Goal: Task Accomplishment & Management: Manage account settings

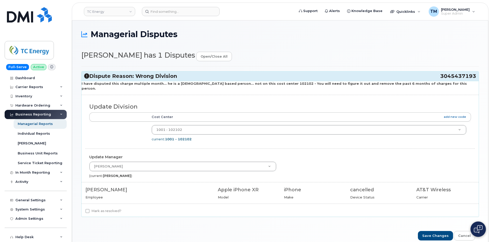
click at [85, 74] on icon at bounding box center [86, 76] width 5 height 5
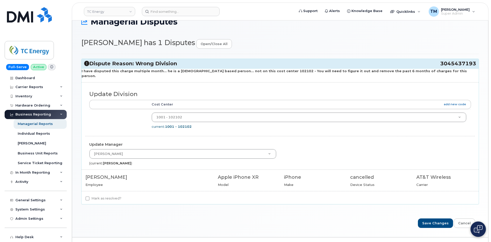
scroll to position [19, 0]
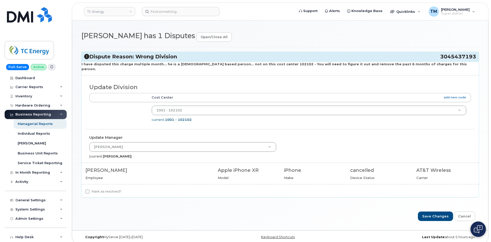
drag, startPoint x: 439, startPoint y: 54, endPoint x: 449, endPoint y: 61, distance: 12.7
click at [449, 61] on div "Dispute Reason: Wrong Division 3045437193" at bounding box center [280, 56] width 397 height 9
click at [124, 160] on div "I have disputed this charge multiple month... he is a US based person... not on…" at bounding box center [280, 130] width 397 height 136
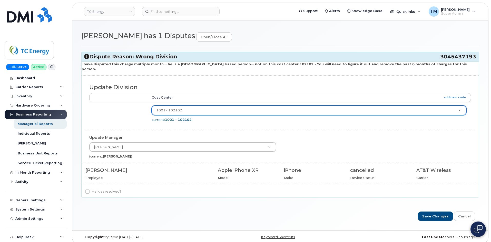
click at [226, 79] on div "Update Division" at bounding box center [279, 85] width 389 height 13
click at [158, 136] on h4 "Update Manager" at bounding box center [280, 138] width 382 height 4
click at [179, 118] on strong "1001 - 102102" at bounding box center [178, 120] width 27 height 4
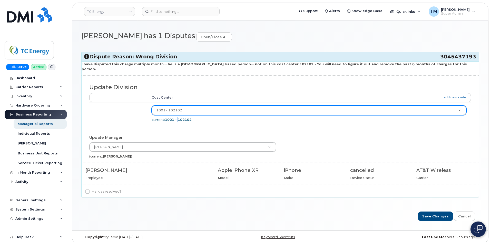
click at [179, 118] on strong "1001 - 102102" at bounding box center [178, 120] width 27 height 4
click at [180, 118] on strong "1001 - 102102" at bounding box center [178, 120] width 27 height 4
click at [137, 54] on h3 "Dispute Reason: Wrong Division 3045437193" at bounding box center [280, 56] width 392 height 7
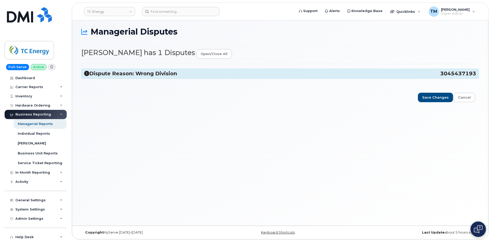
scroll to position [3, 0]
click at [87, 72] on icon at bounding box center [86, 73] width 5 height 5
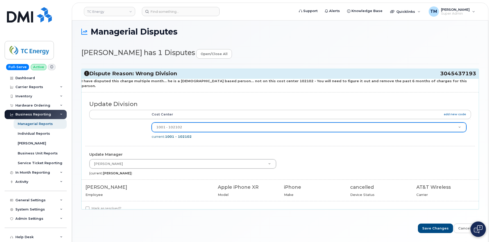
scroll to position [19, 0]
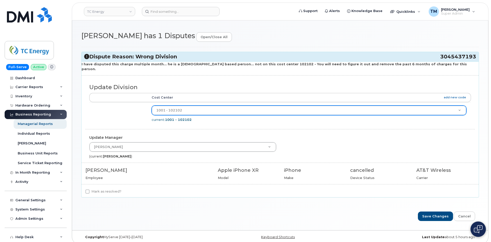
drag, startPoint x: 438, startPoint y: 55, endPoint x: 473, endPoint y: 61, distance: 34.5
click at [475, 61] on div "Dispute Reason: Wrong Division 3045437193" at bounding box center [280, 56] width 397 height 9
copy h3 "3045437193"
click at [463, 57] on span "3045437193" at bounding box center [458, 56] width 36 height 7
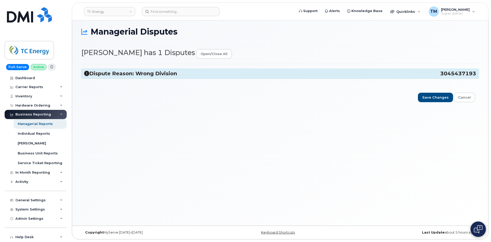
scroll to position [3, 0]
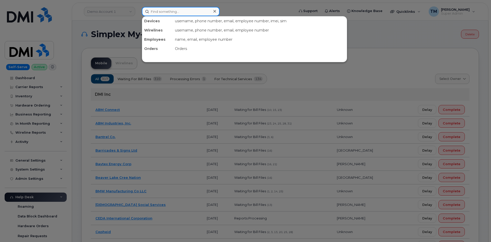
click at [171, 13] on input at bounding box center [181, 11] width 78 height 9
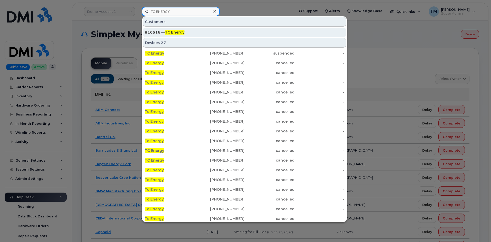
type input "TC ENERGY"
click at [156, 33] on div "#10516 — TC Energy" at bounding box center [244, 32] width 199 height 5
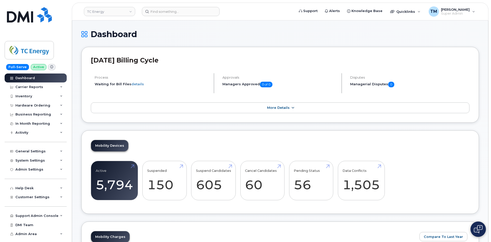
click at [291, 108] on icon at bounding box center [293, 107] width 4 height 3
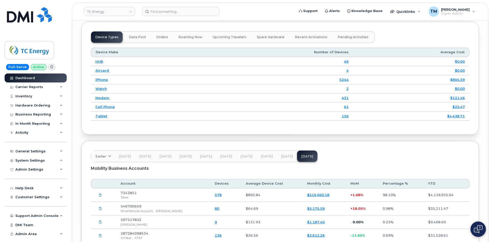
scroll to position [692, 0]
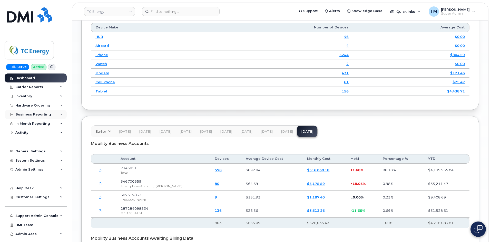
click at [64, 115] on div "Business Reporting" at bounding box center [36, 114] width 62 height 9
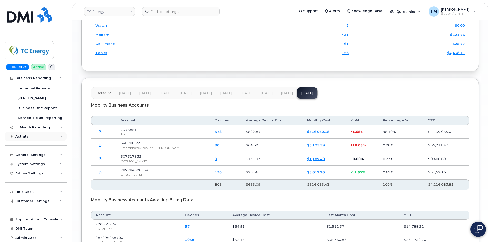
scroll to position [744, 0]
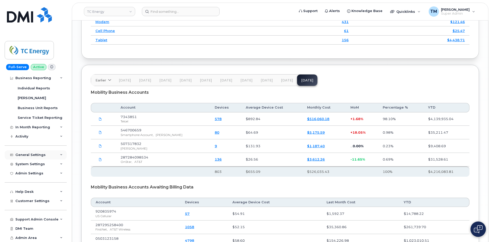
click at [54, 156] on div "General Settings" at bounding box center [36, 155] width 62 height 9
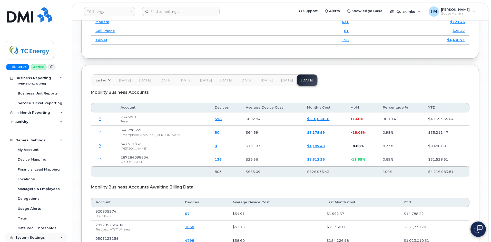
scroll to position [57, 0]
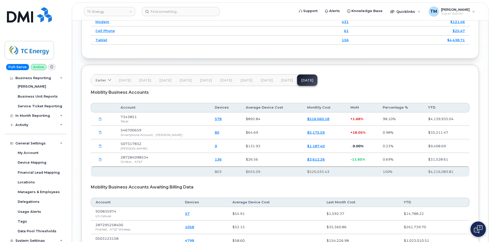
click at [58, 142] on div "General Settings" at bounding box center [36, 143] width 62 height 9
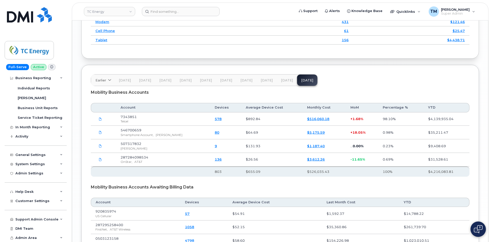
scroll to position [45, 0]
click at [31, 99] on div "[PERSON_NAME]" at bounding box center [32, 98] width 28 height 5
